Goal: Task Accomplishment & Management: Use online tool/utility

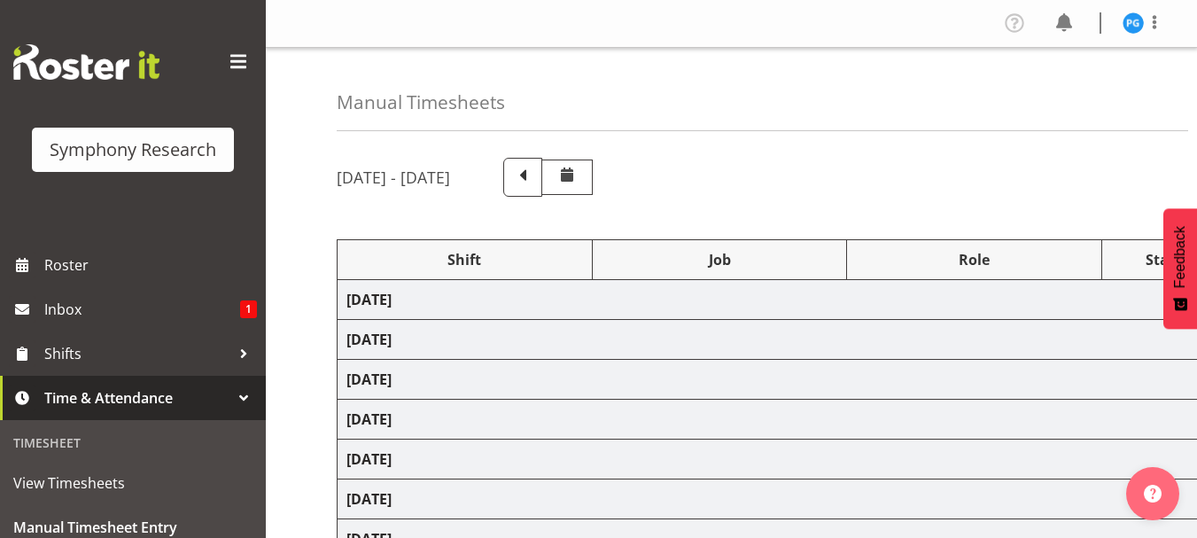
select select "26078"
select select "10631"
select select "47"
select select "81561"
select select "10587"
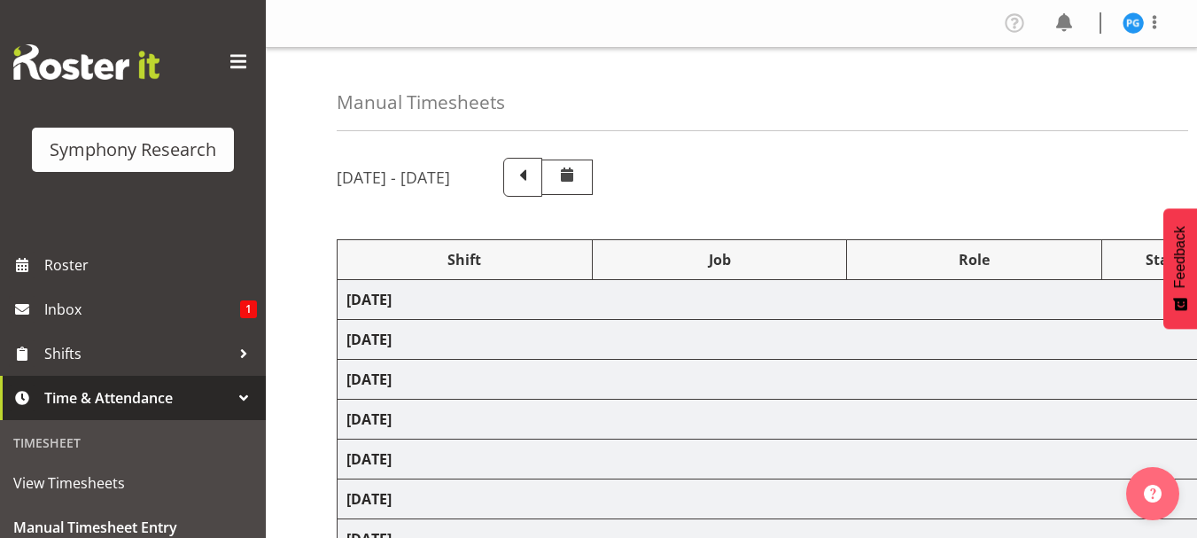
select select "47"
select select "81561"
select select "10587"
select select "47"
select select "81561"
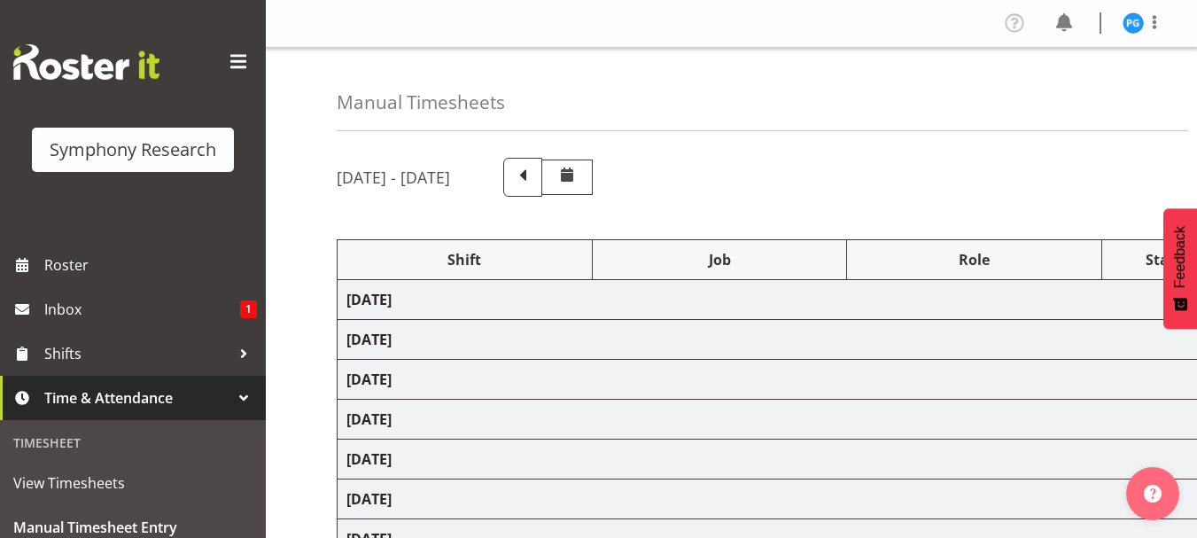
select select "10587"
select select "47"
select select "10587"
select select "47"
select select "10575"
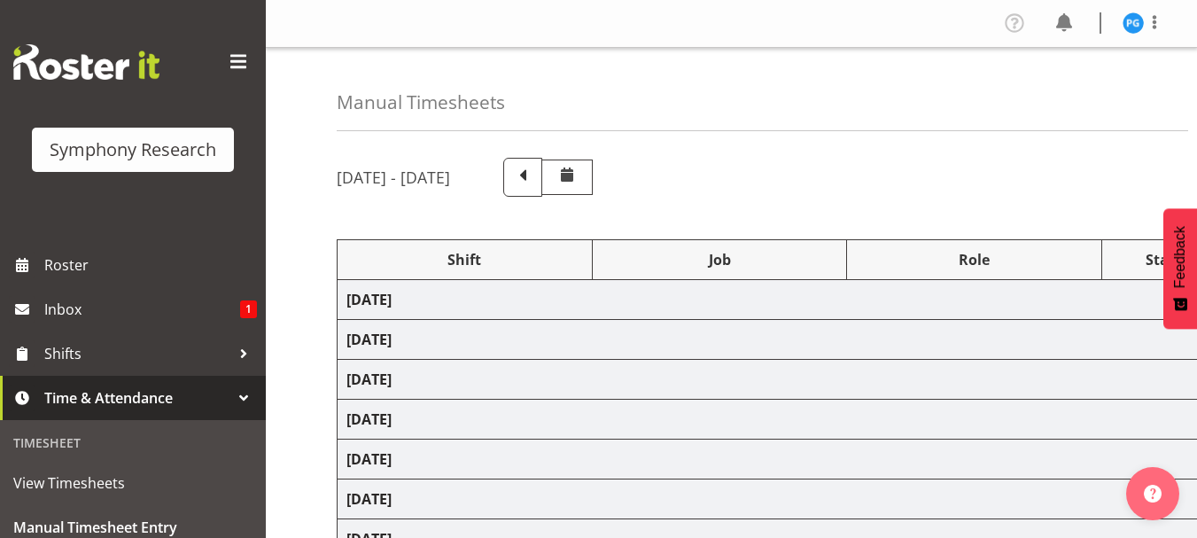
select select "47"
select select "81299"
select select "10587"
select select "47"
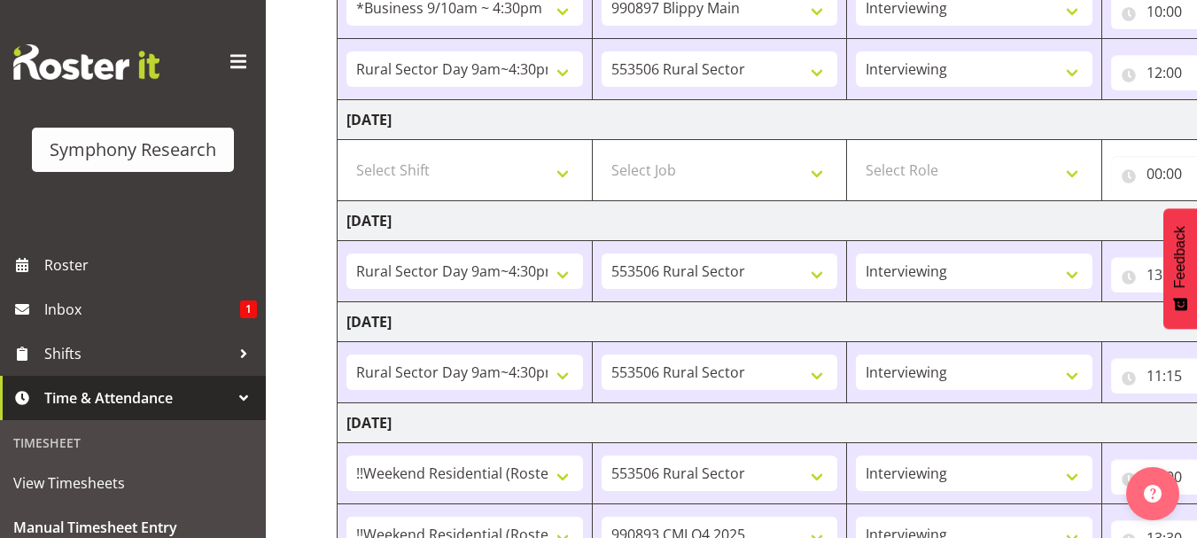
scroll to position [684, 0]
